Goal: Task Accomplishment & Management: Complete application form

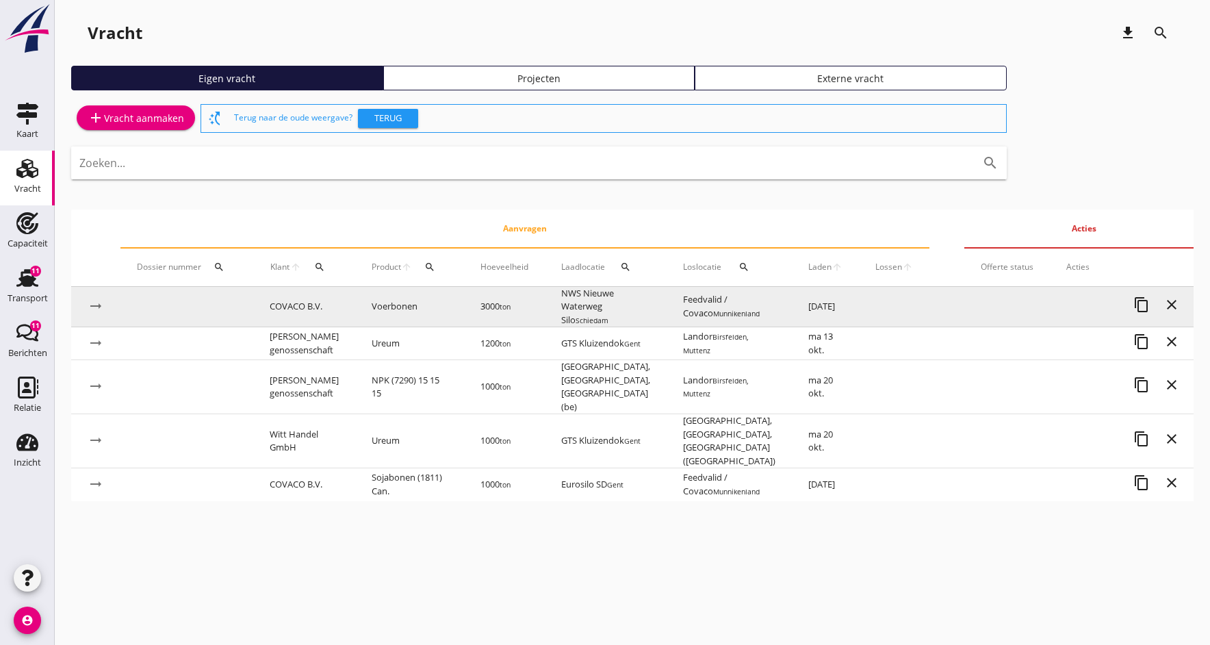
click at [602, 307] on td "NWS Nieuwe Waterweg Silo Schiedam" at bounding box center [606, 307] width 122 height 40
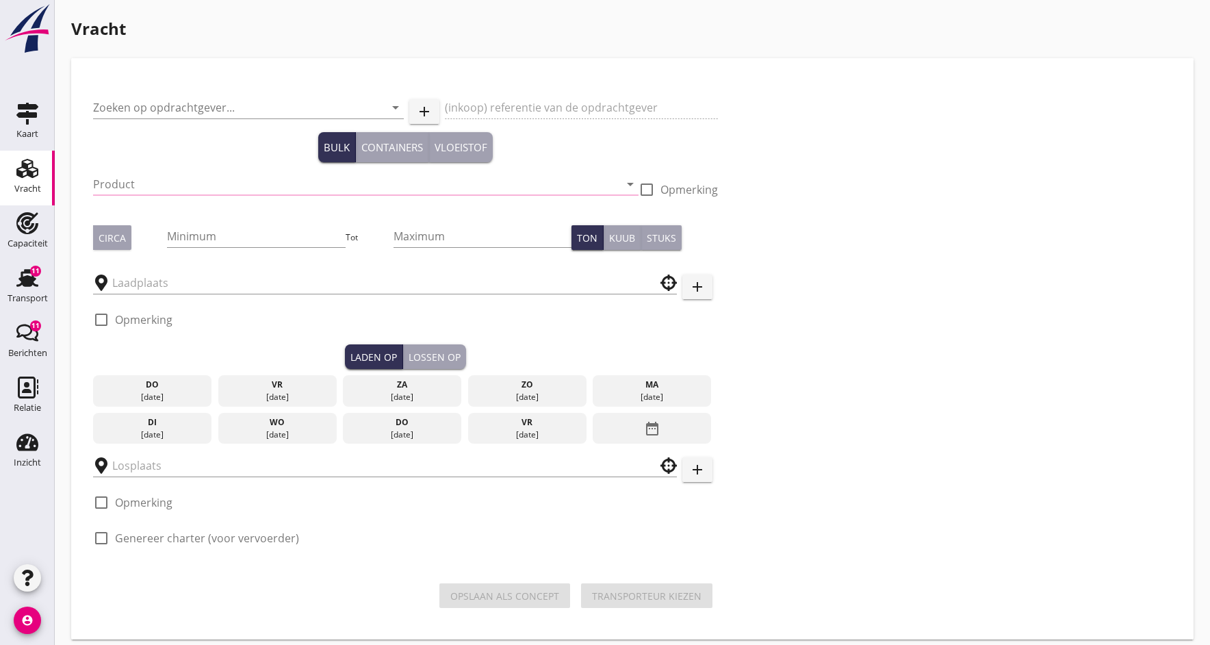
type input "COVACO B.V."
type input "MV JADE: Ctr S9599: Blonk / Covaco"
type input "Voerbonen (1792)"
type input "3000"
checkbox input "true"
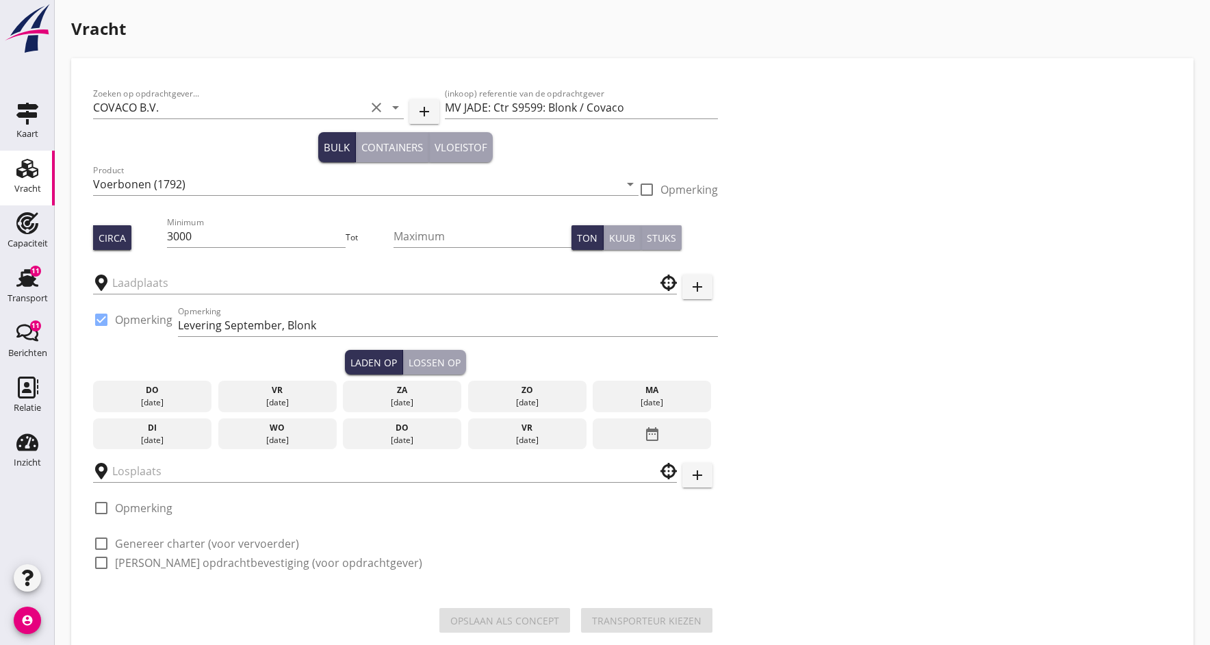
type input "NWS Nieuwe Waterweg Silo"
type input "Feedvalid / Covaco"
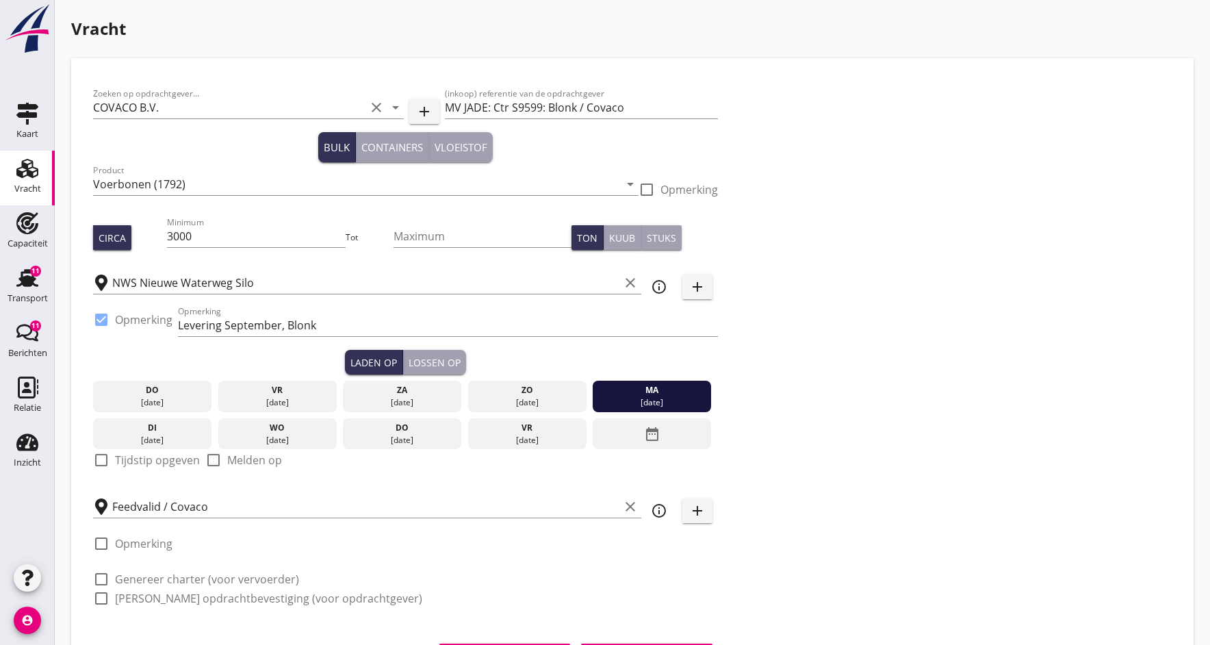
click at [170, 426] on div "di" at bounding box center [152, 428] width 112 height 12
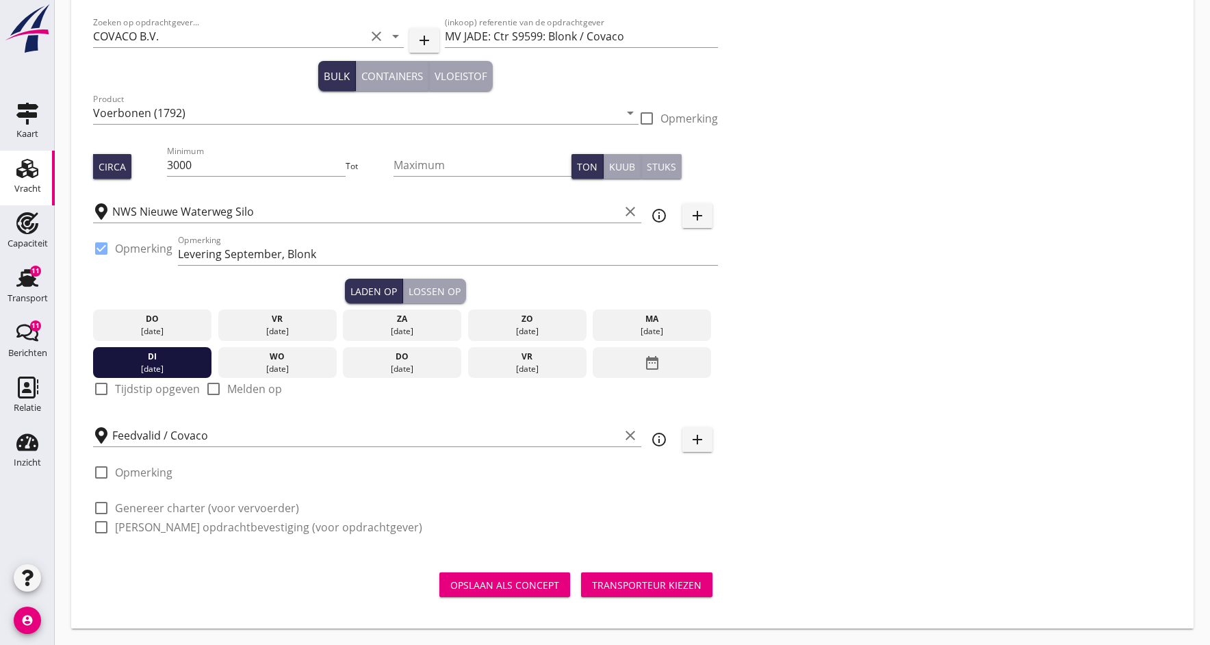
scroll to position [71, 0]
click at [472, 591] on div "Opslaan als concept" at bounding box center [504, 585] width 109 height 14
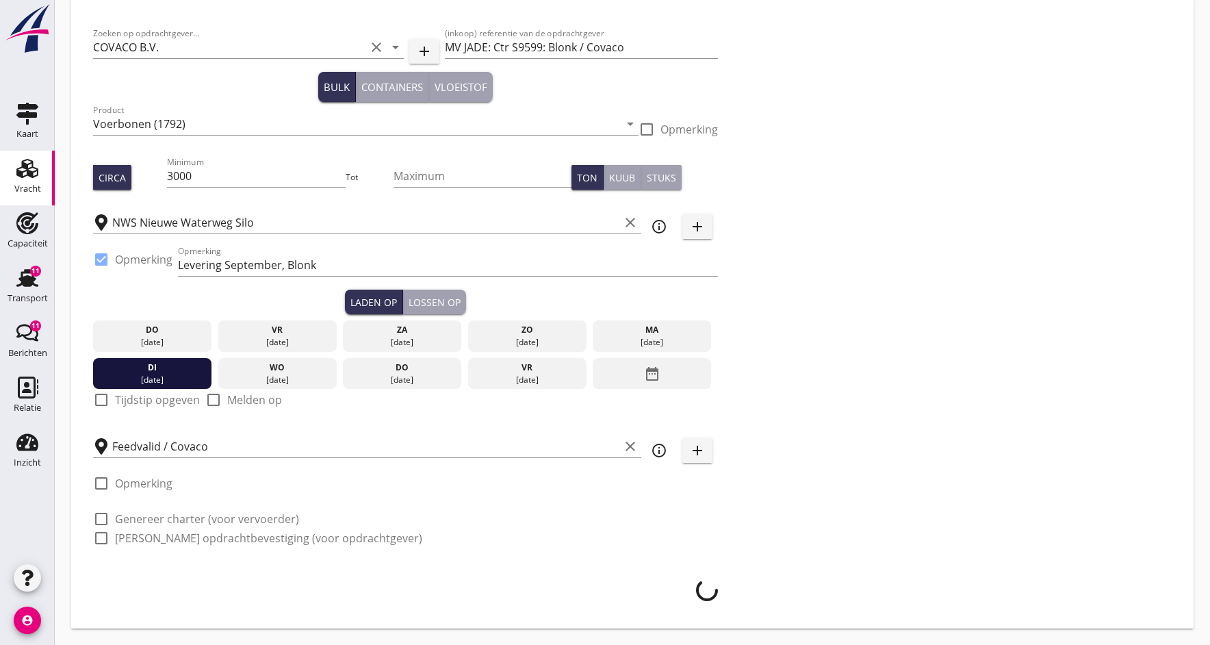
scroll to position [60, 0]
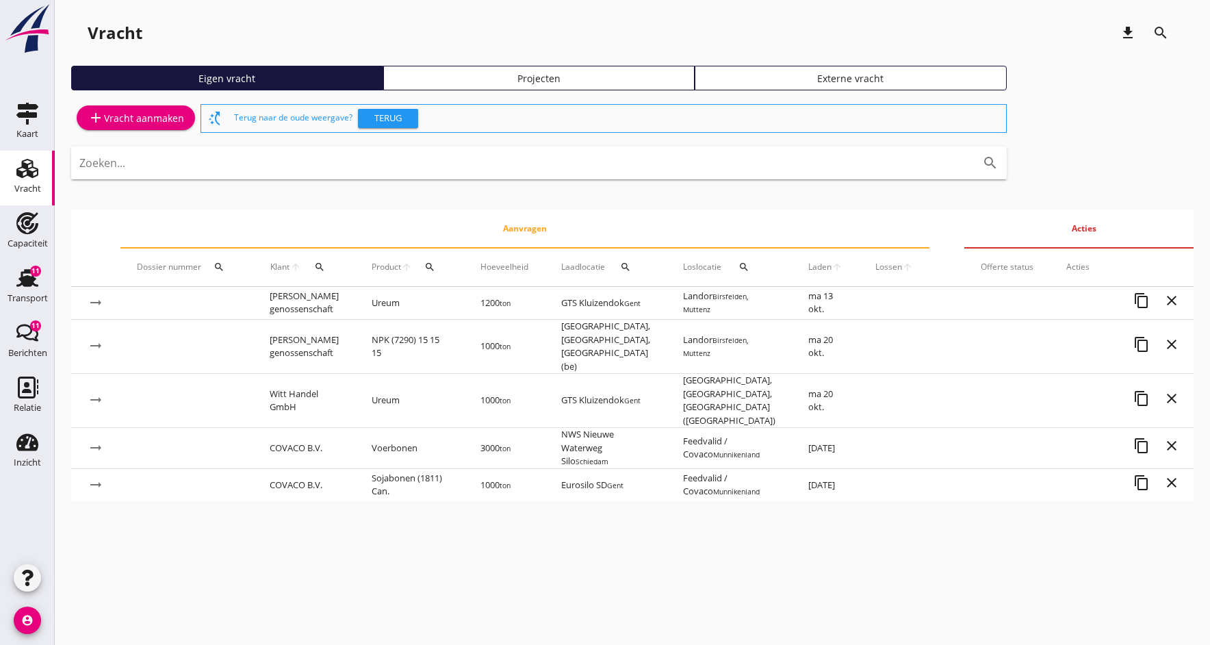
click at [808, 270] on span "Laden" at bounding box center [819, 267] width 23 height 12
